Goal: Browse casually

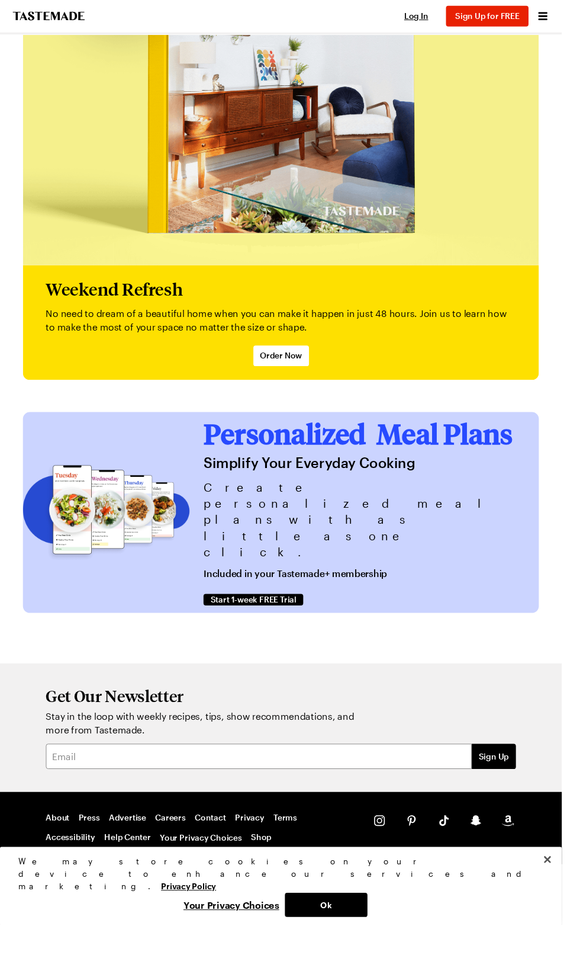
scroll to position [3418, 0]
click at [371, 947] on button "Ok" at bounding box center [336, 934] width 85 height 25
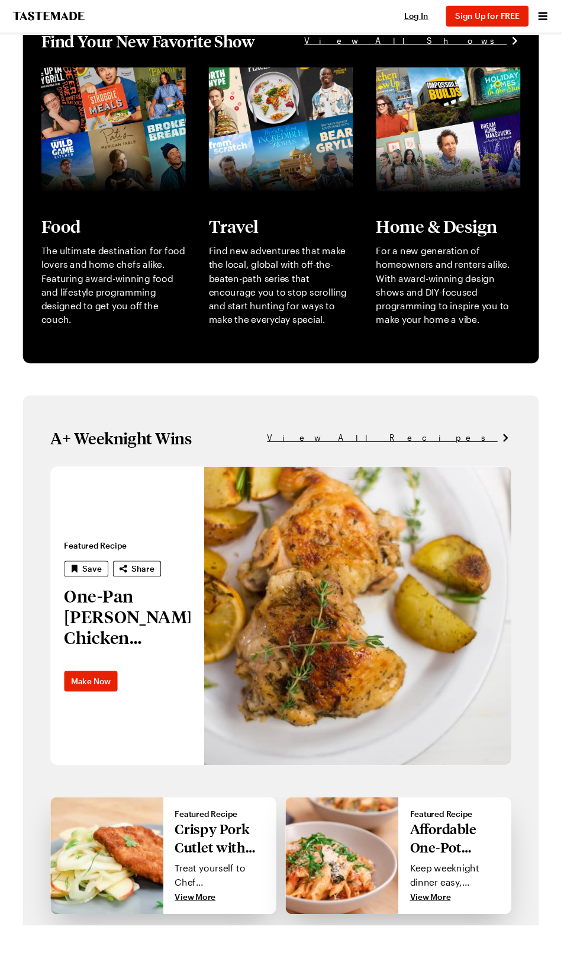
scroll to position [0, 0]
